Goal: Find contact information: Find contact information

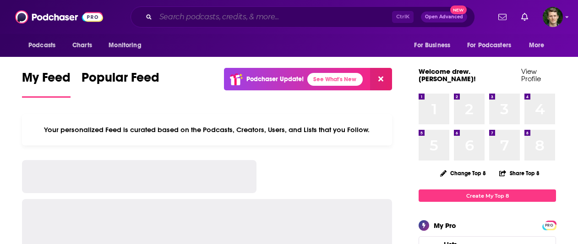
click at [196, 19] on input "Search podcasts, credits, & more..." at bounding box center [274, 17] width 236 height 15
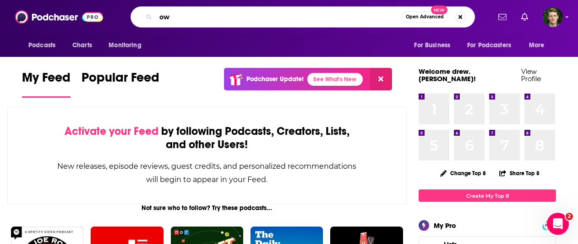
type input "o"
type input "How to be awesome at your job"
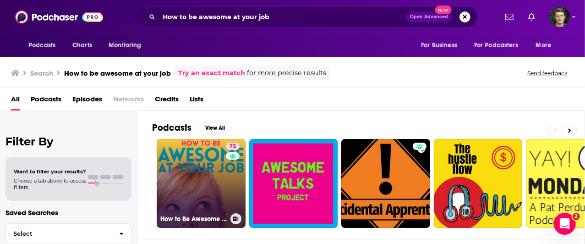
click at [187, 202] on link "72 How to Be Awesome at Your Job" at bounding box center [201, 183] width 89 height 89
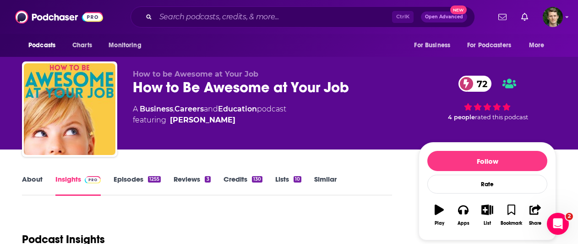
scroll to position [12, 0]
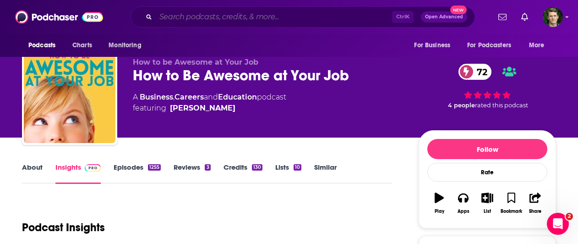
click at [284, 18] on input "Search podcasts, credits, & more..." at bounding box center [274, 17] width 236 height 15
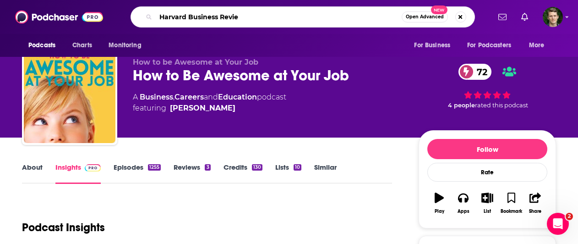
type input "Harvard Business Review"
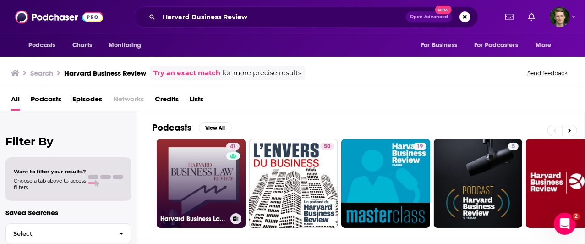
click at [202, 187] on link "41 Harvard Business Law Review" at bounding box center [201, 183] width 89 height 89
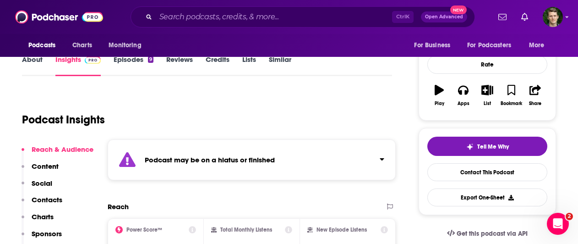
scroll to position [143, 0]
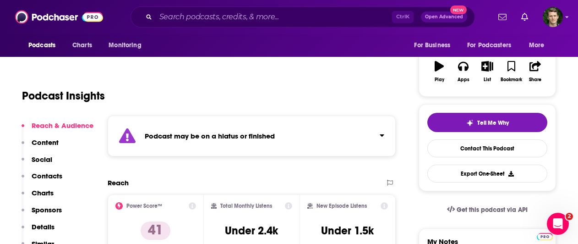
click at [57, 176] on p "Contacts" at bounding box center [47, 175] width 31 height 9
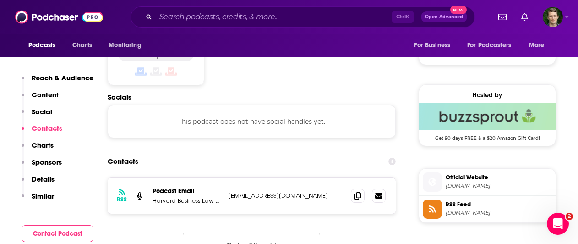
scroll to position [645, 0]
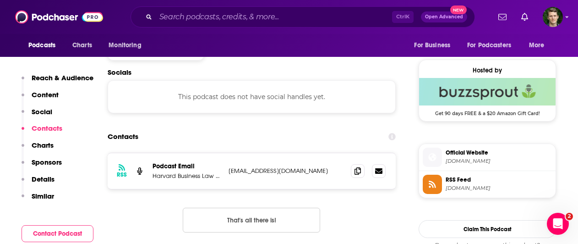
drag, startPoint x: 322, startPoint y: 170, endPoint x: 227, endPoint y: 170, distance: 94.4
click at [227, 170] on div "RSS Podcast Email Harvard Business Law Review [EMAIL_ADDRESS][DOMAIN_NAME] [DOM…" at bounding box center [252, 171] width 288 height 36
copy p "[EMAIL_ADDRESS][DOMAIN_NAME]"
click at [313, 12] on input "Search podcasts, credits, & more..." at bounding box center [274, 17] width 236 height 15
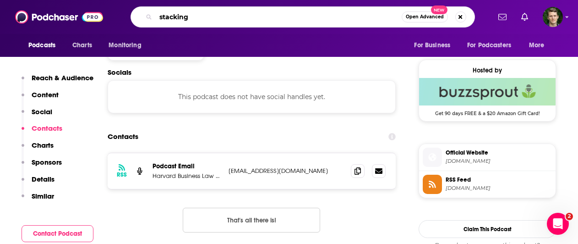
type input "stacking"
